Goal: Find specific page/section: Find specific page/section

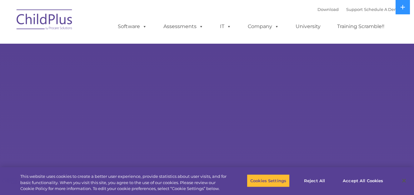
select select "MEDIUM"
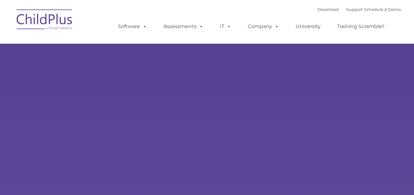
type input ""
select select "MEDIUM"
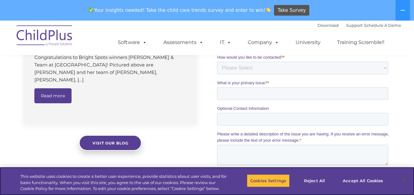
scroll to position [748, 0]
